Goal: Transaction & Acquisition: Purchase product/service

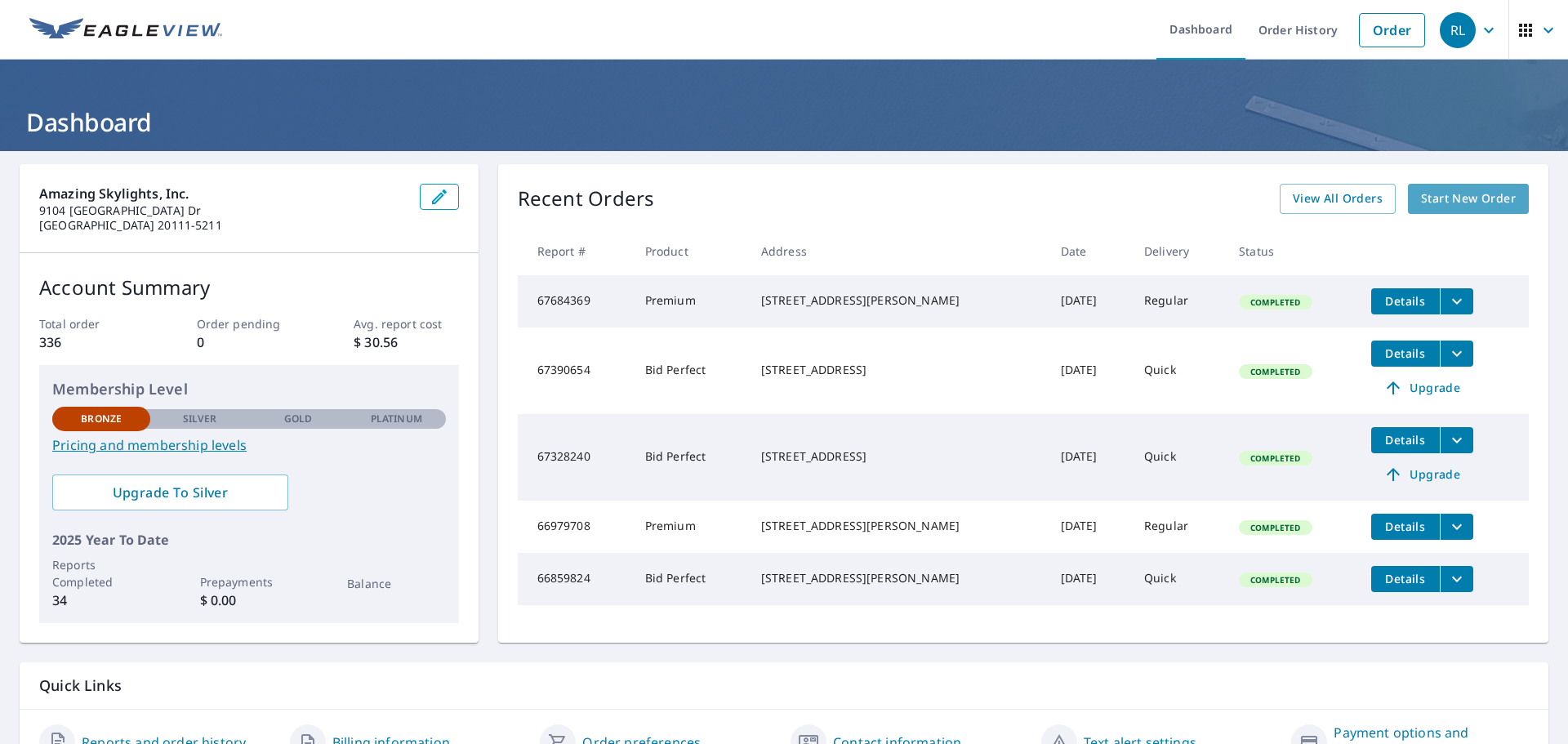
click at [1457, 196] on span "Start New Order" at bounding box center [1469, 199] width 95 height 20
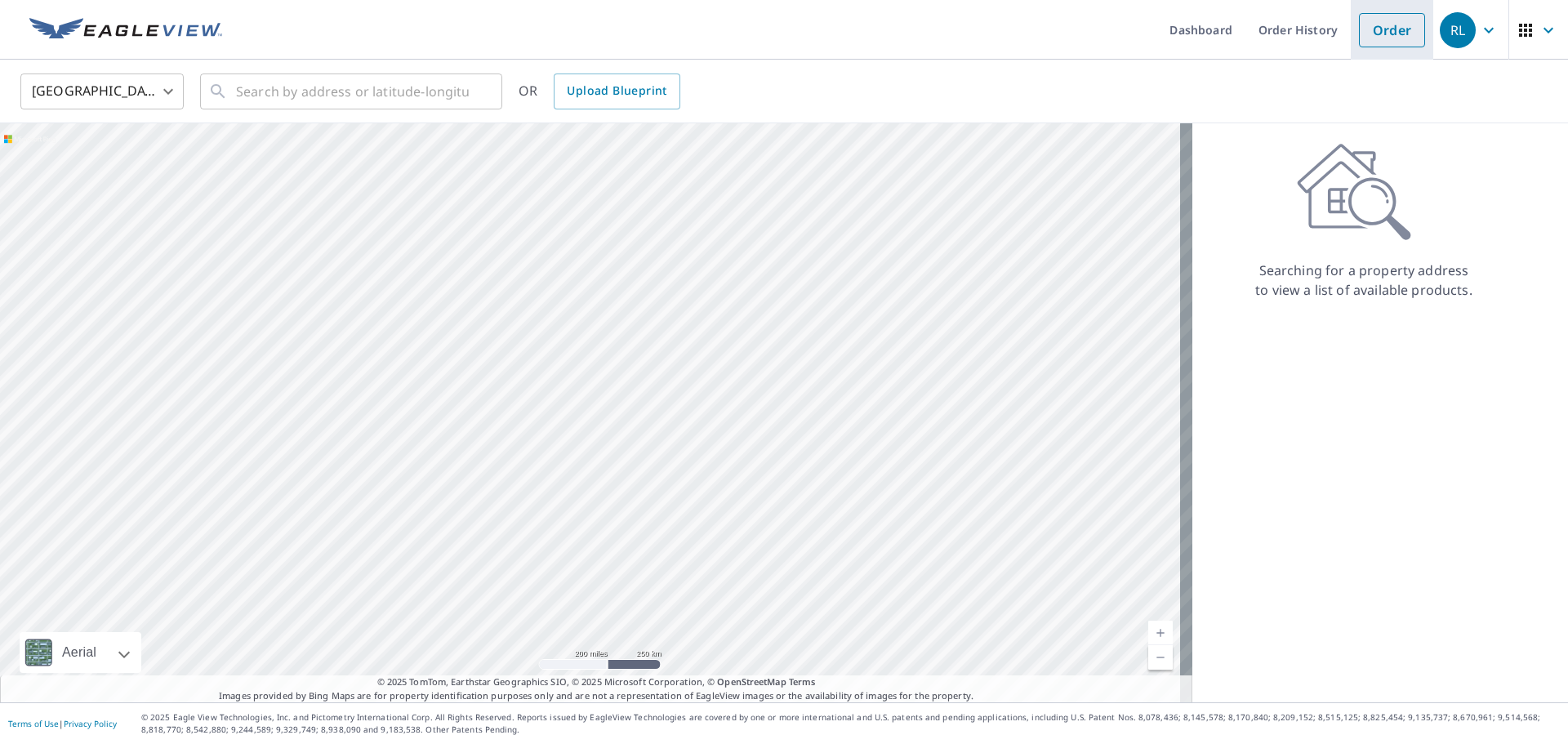
click at [1382, 38] on link "Order" at bounding box center [1392, 29] width 66 height 34
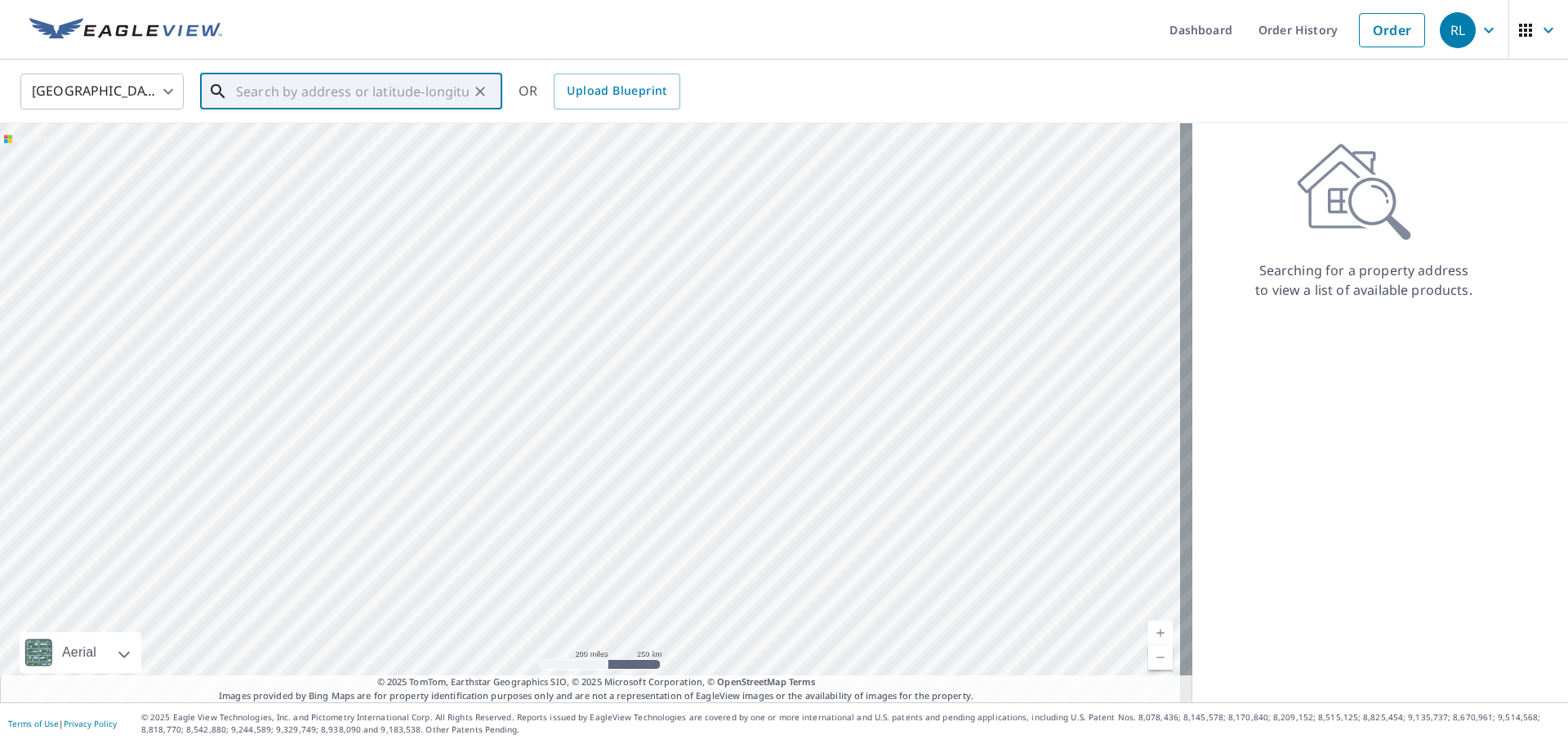
click at [399, 95] on input "text" at bounding box center [352, 92] width 232 height 46
paste input "[STREET_ADDRESS][PERSON_NAME]"
click at [362, 146] on span "[STREET_ADDRESS][PERSON_NAME]" at bounding box center [361, 138] width 256 height 19
type input "[STREET_ADDRESS][PERSON_NAME][PERSON_NAME]"
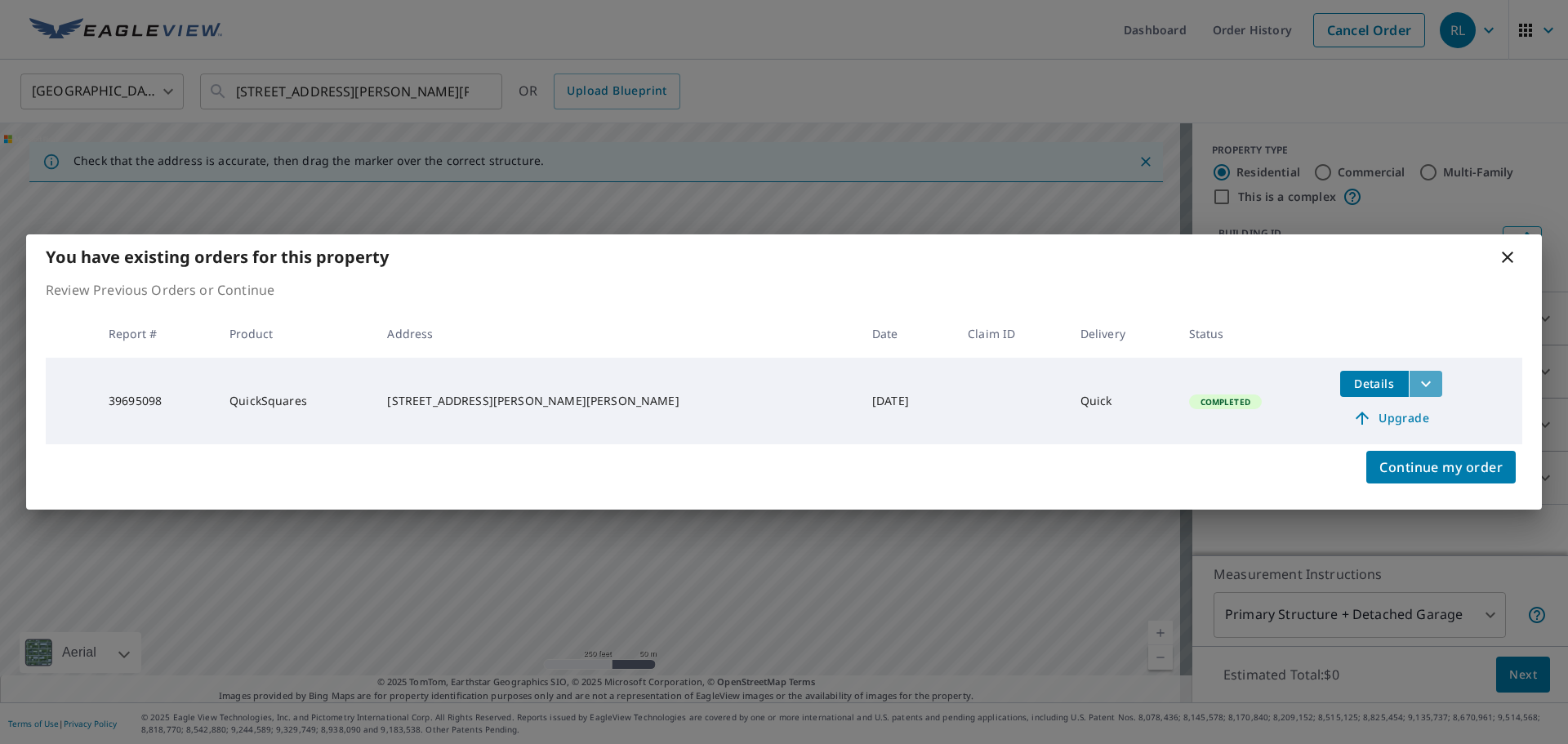
click at [1422, 384] on icon "filesDropdownBtn-39695098" at bounding box center [1426, 383] width 10 height 5
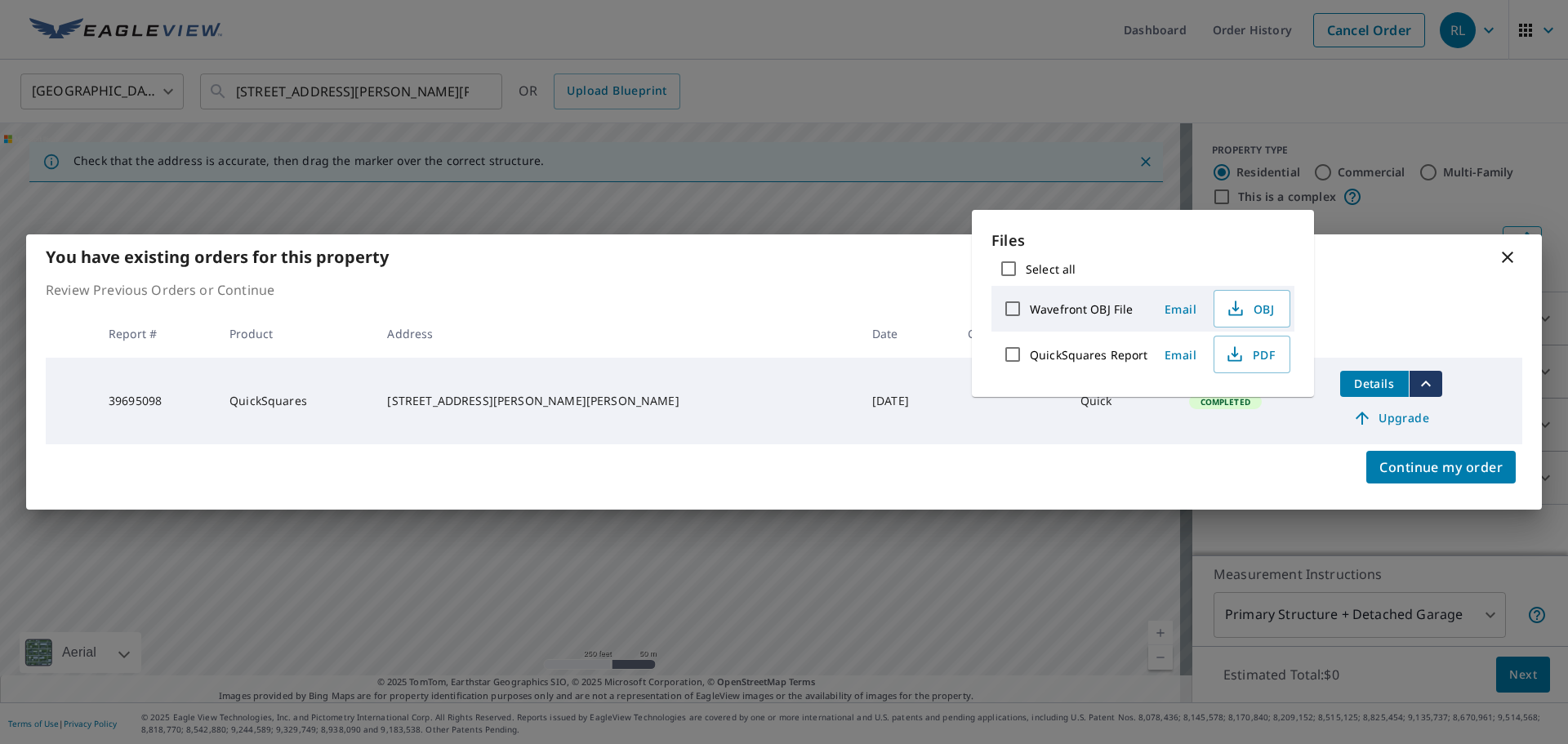
click at [1012, 351] on input "QuickSquares Report" at bounding box center [1012, 354] width 34 height 34
checkbox input "true"
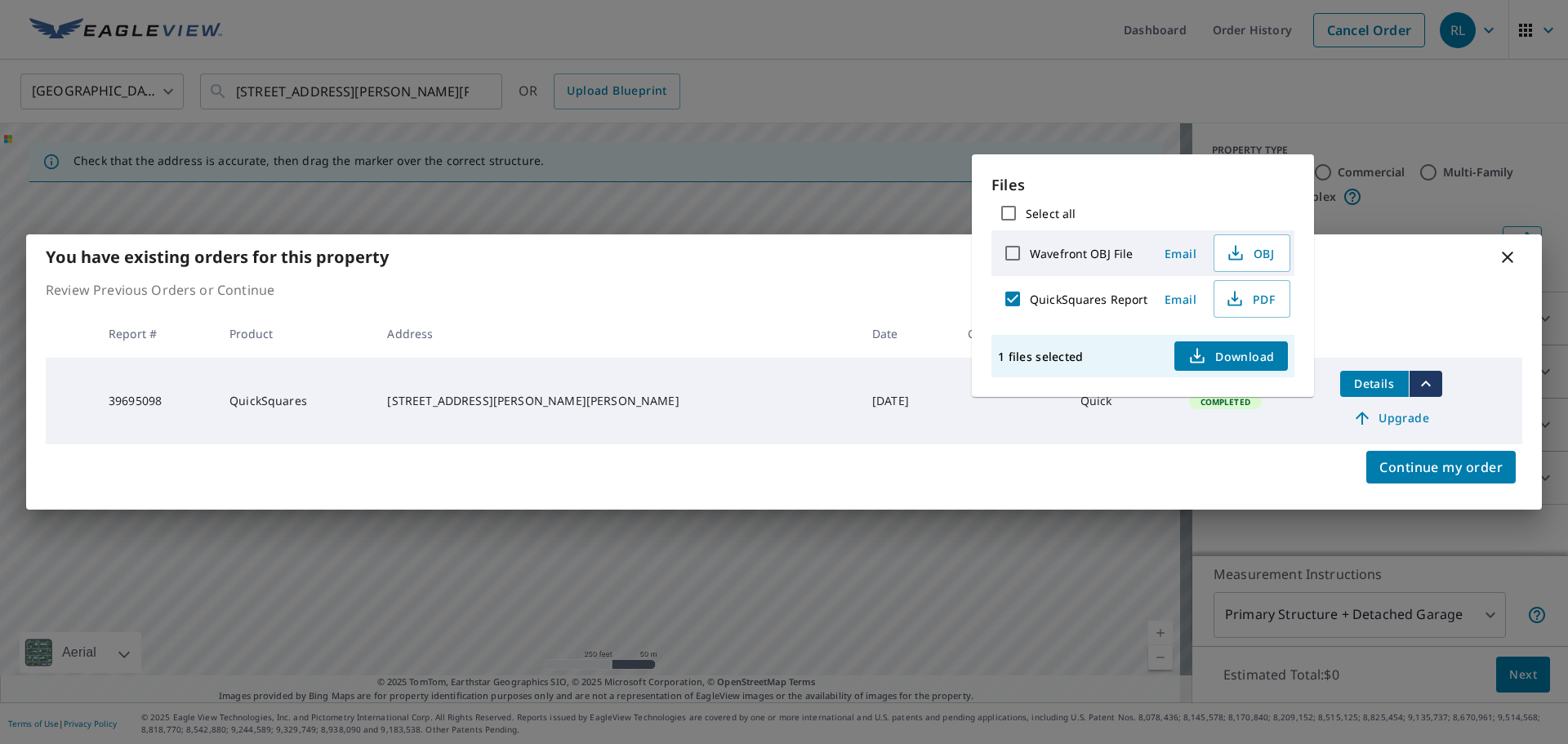
click at [1253, 356] on span "Download" at bounding box center [1230, 355] width 87 height 19
click at [1276, 45] on div "You have existing orders for this property Review Previous Orders or Continue R…" at bounding box center [784, 372] width 1568 height 744
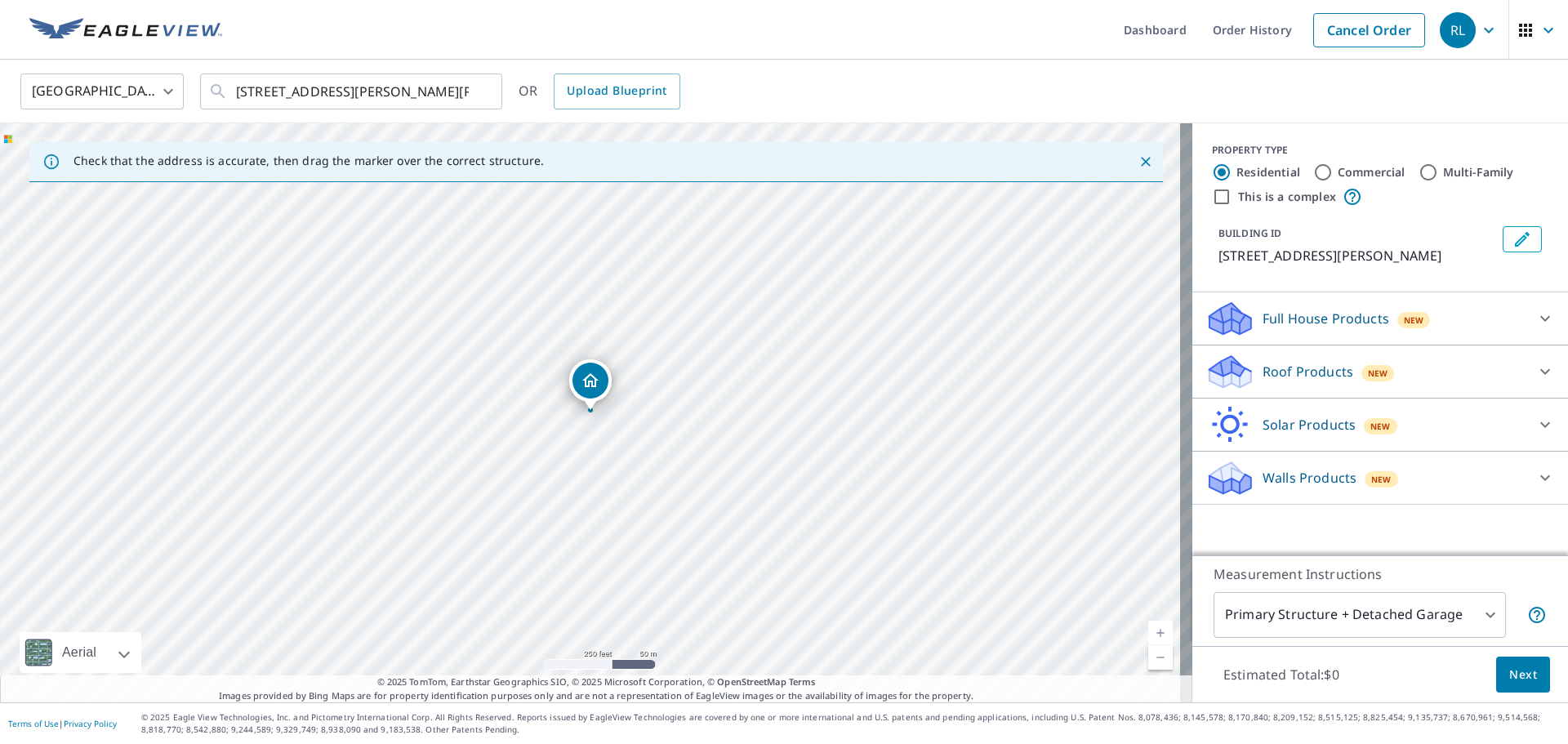
click at [1455, 370] on div "Roof Products New" at bounding box center [1366, 372] width 320 height 38
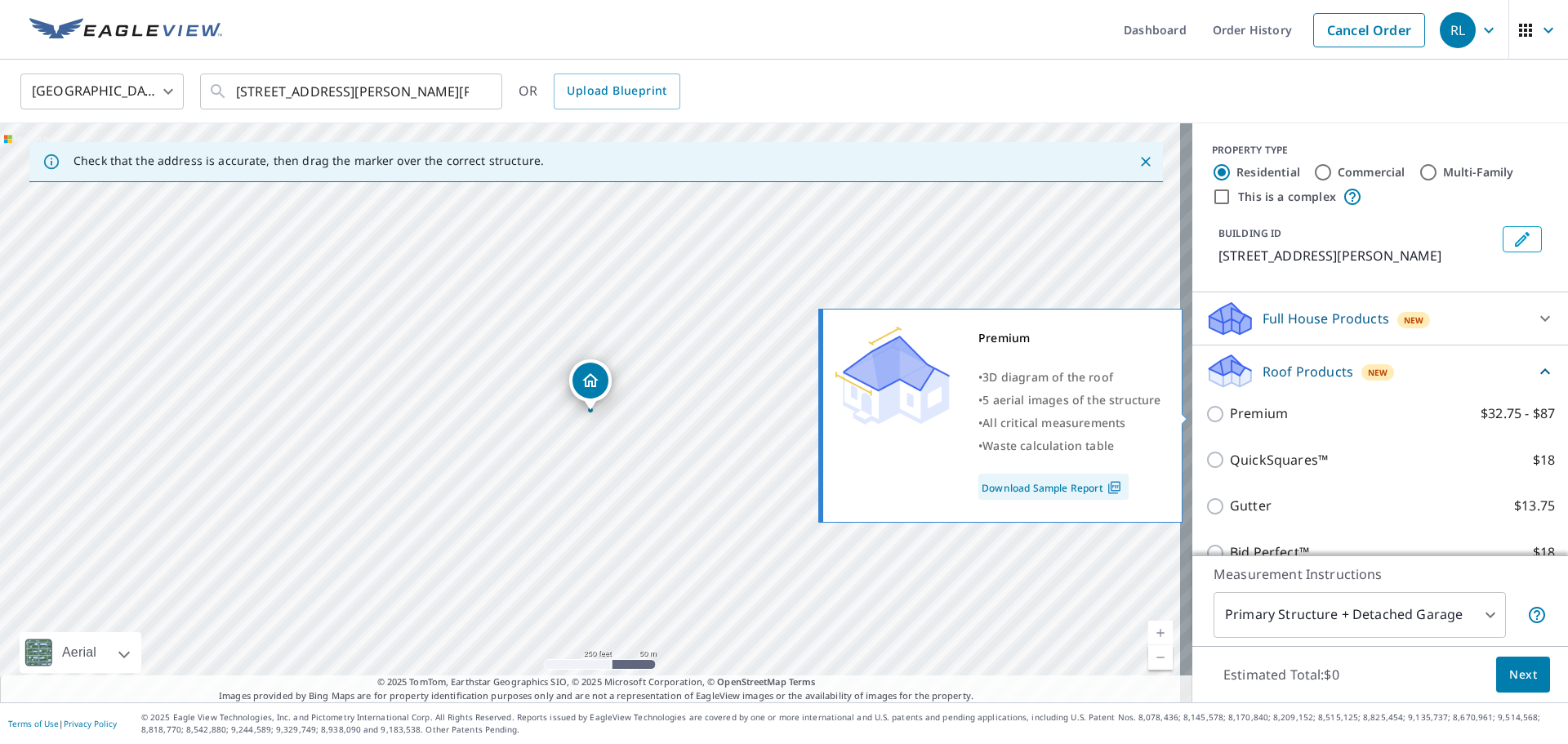
click at [1283, 414] on label "Premium $32.75 - $87" at bounding box center [1392, 414] width 325 height 20
click at [1230, 414] on input "Premium $32.75 - $87" at bounding box center [1217, 414] width 25 height 19
checkbox input "true"
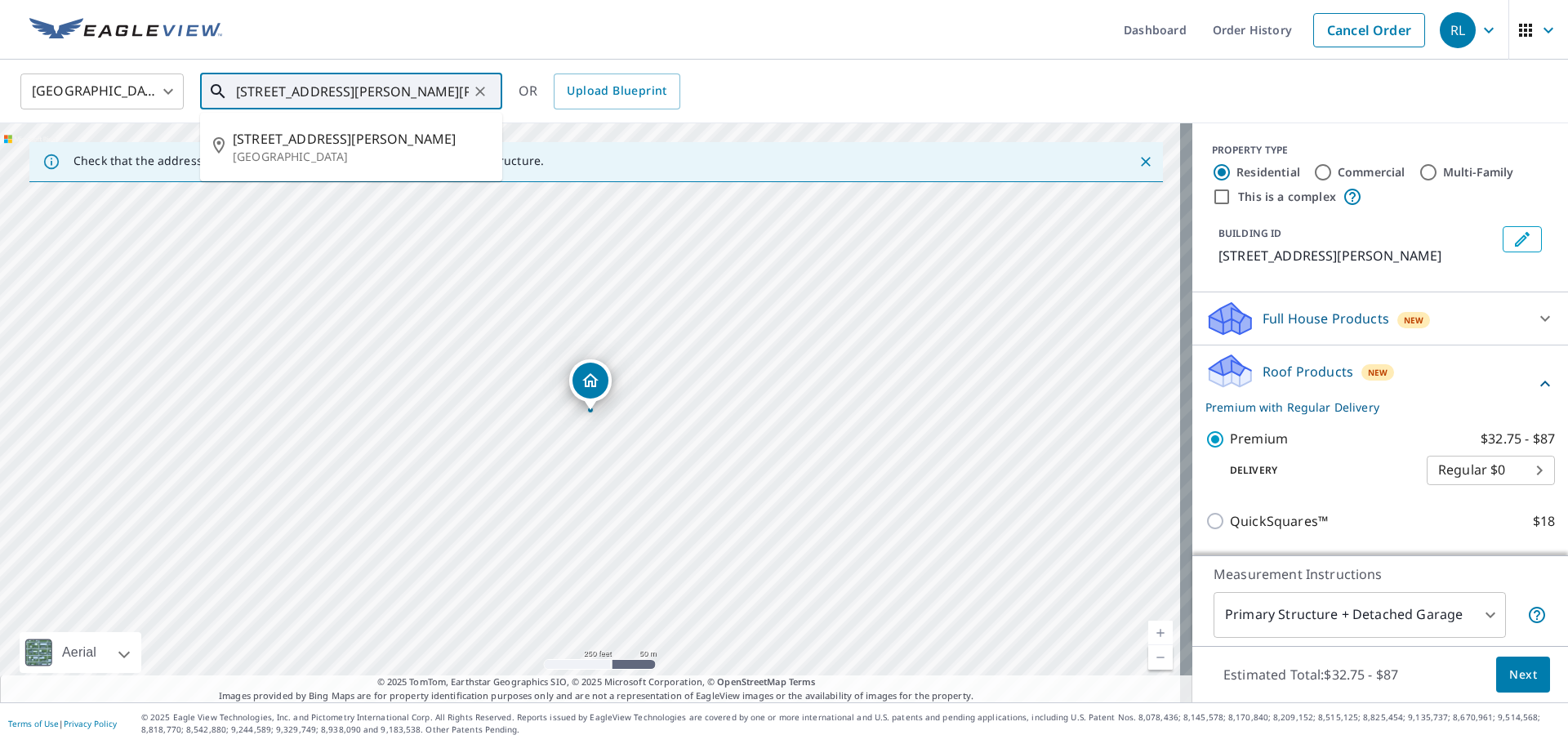
click at [395, 92] on input "[STREET_ADDRESS][PERSON_NAME][PERSON_NAME]" at bounding box center [352, 92] width 232 height 46
click at [761, 77] on div "[GEOGRAPHIC_DATA] [GEOGRAPHIC_DATA] ​ [STREET_ADDRESS][PERSON_NAME][PERSON_NAME…" at bounding box center [778, 92] width 1541 height 38
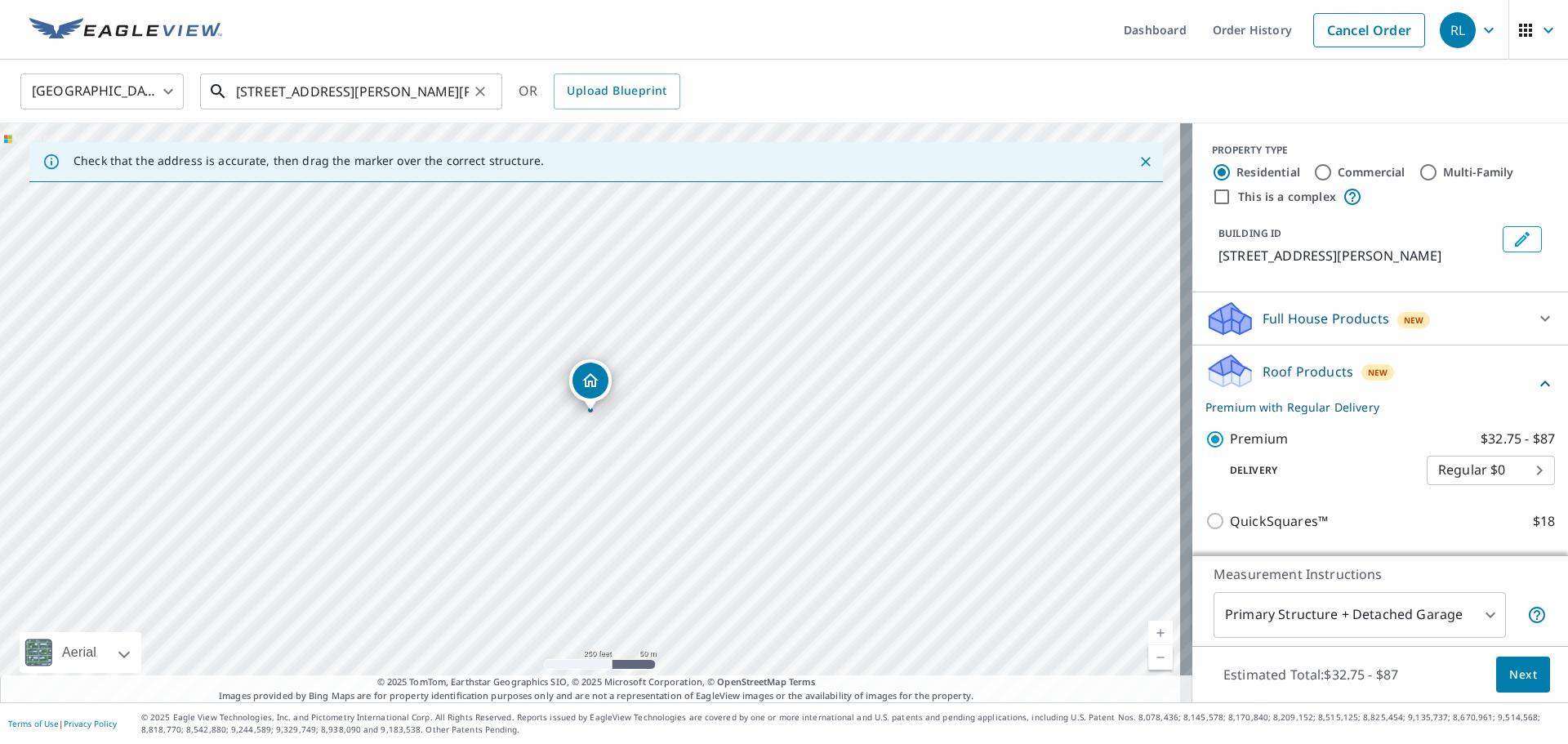
click at [468, 89] on input "[STREET_ADDRESS][PERSON_NAME][PERSON_NAME]" at bounding box center [352, 92] width 232 height 46
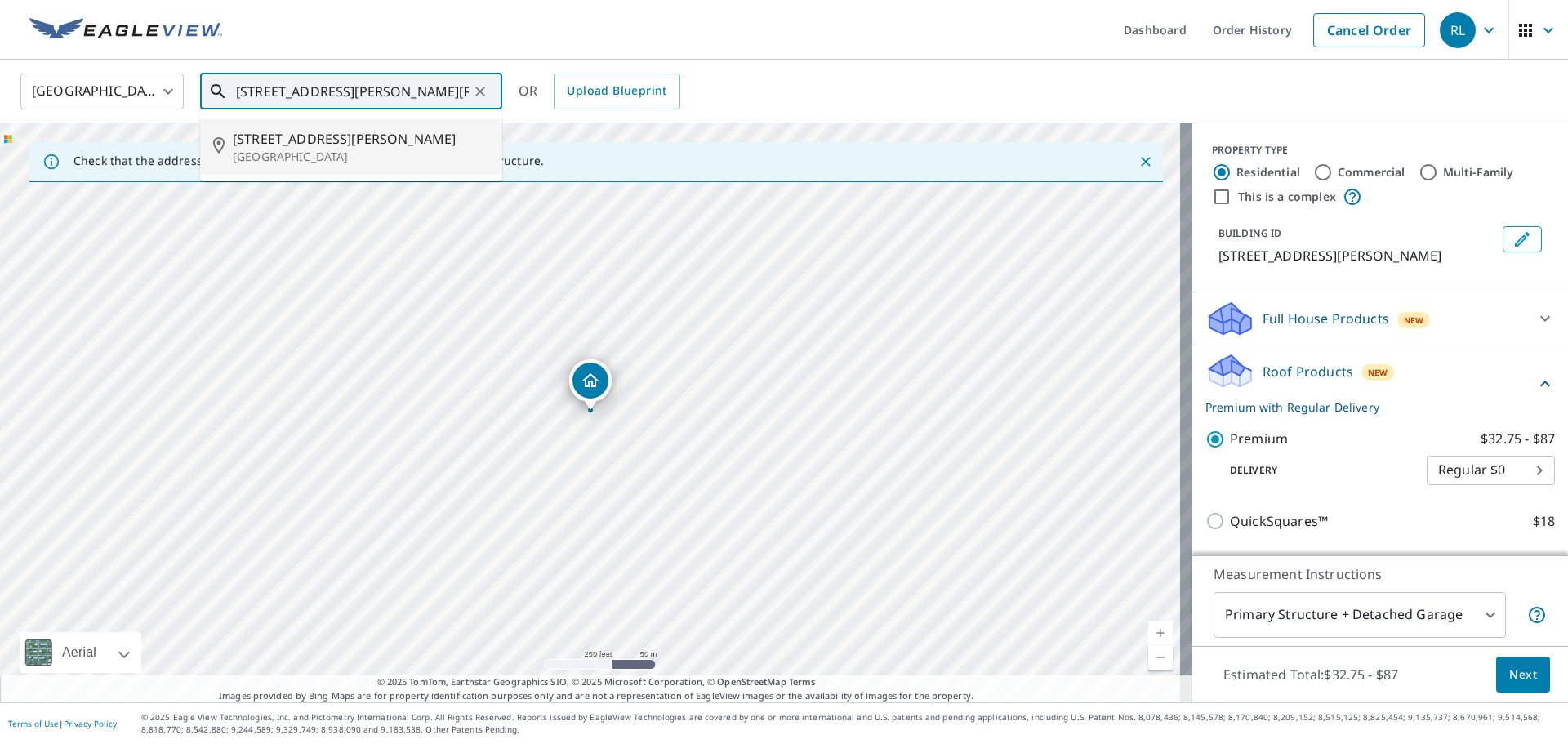
click at [308, 143] on span "[STREET_ADDRESS][PERSON_NAME]" at bounding box center [361, 138] width 256 height 19
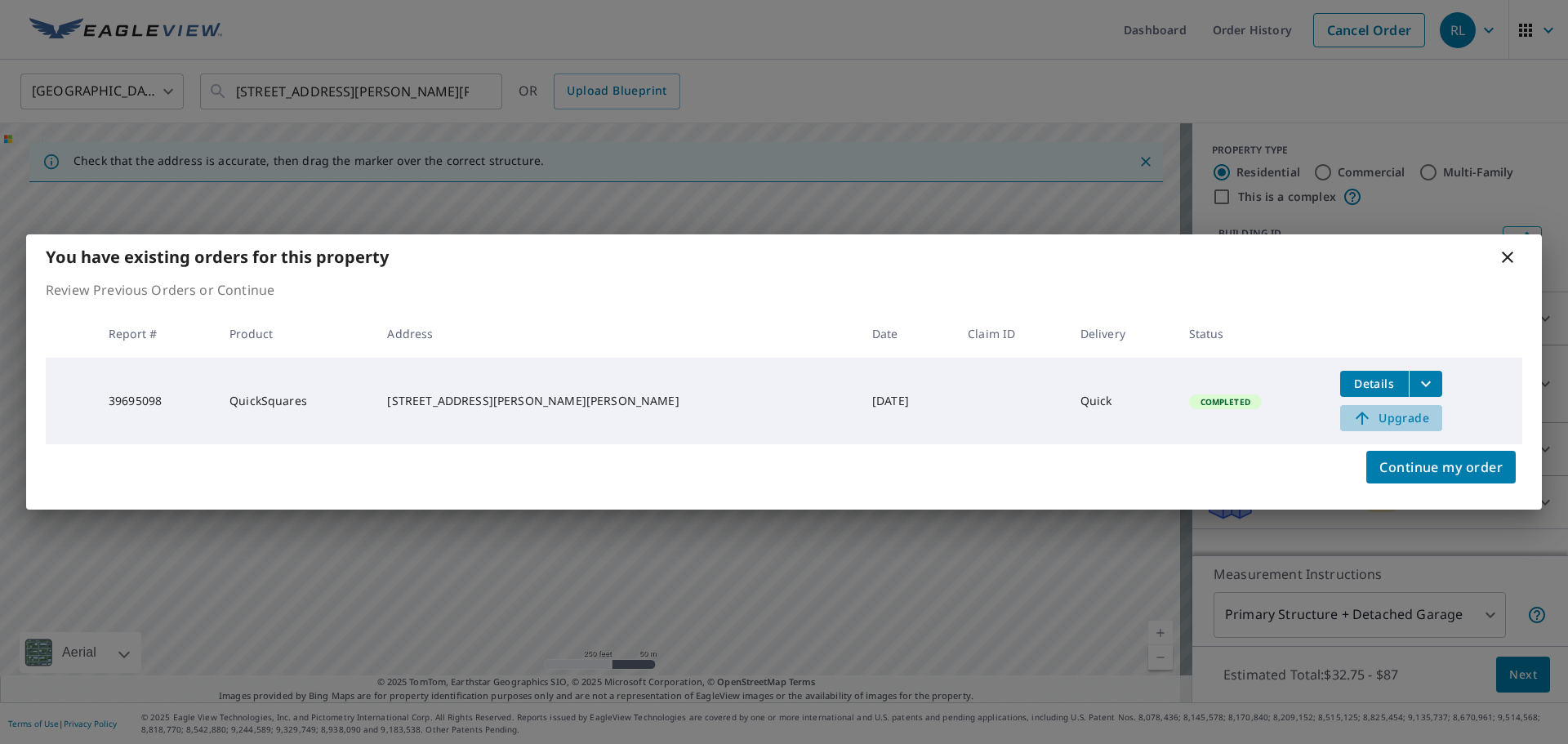
click at [1376, 419] on span "Upgrade" at bounding box center [1391, 417] width 82 height 19
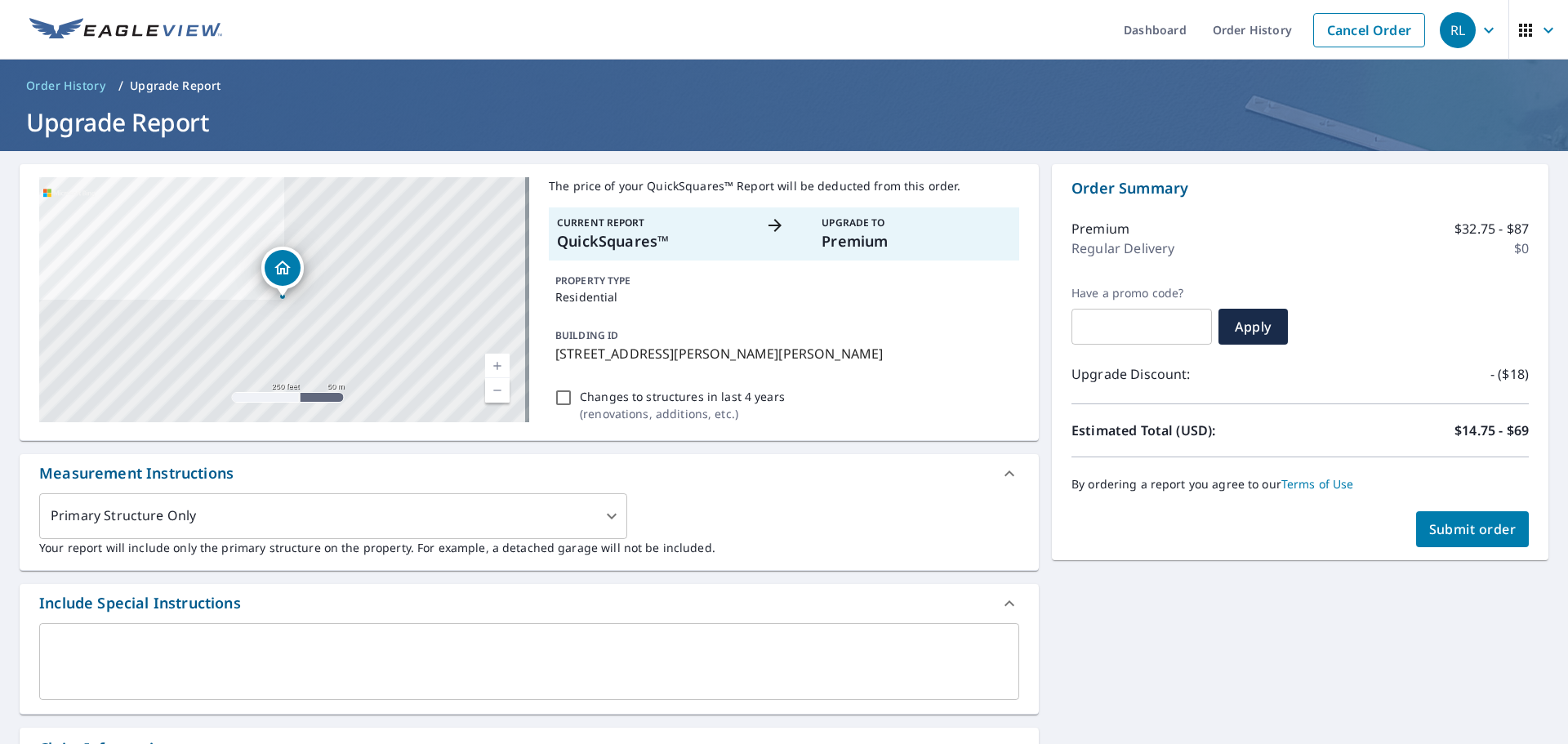
click at [1473, 534] on span "Submit order" at bounding box center [1473, 529] width 87 height 18
